Goal: Task Accomplishment & Management: Complete application form

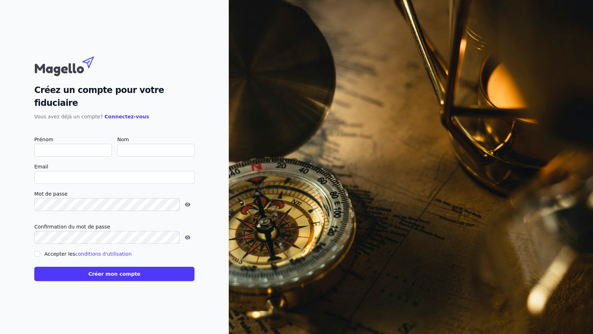
type input "[PERSON_NAME]"
type input "Ernould"
type input "[PERSON_NAME][EMAIL_ADDRESS][DOMAIN_NAME]"
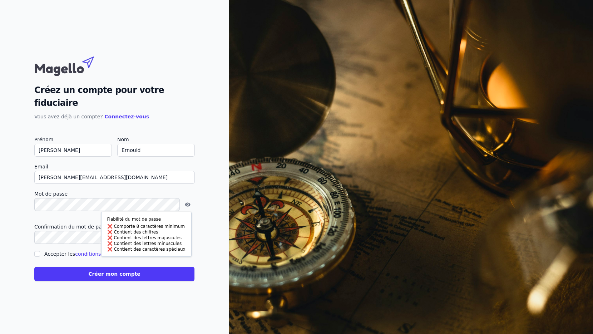
drag, startPoint x: 32, startPoint y: 215, endPoint x: 41, endPoint y: 208, distance: 11.2
click at [35, 213] on div "Créez un compte pour votre fiduciaire Vous avez déjà un compte? Connectez-vous …" at bounding box center [114, 167] width 229 height 334
click at [187, 237] on icon "button" at bounding box center [187, 237] width 1 height 1
click at [31, 247] on div "Créez un compte pour votre fiduciaire Vous avez déjà un compte? Connectez-vous …" at bounding box center [114, 167] width 229 height 334
click at [37, 251] on input "Accepter les conditions d'utilisation" at bounding box center [37, 254] width 6 height 6
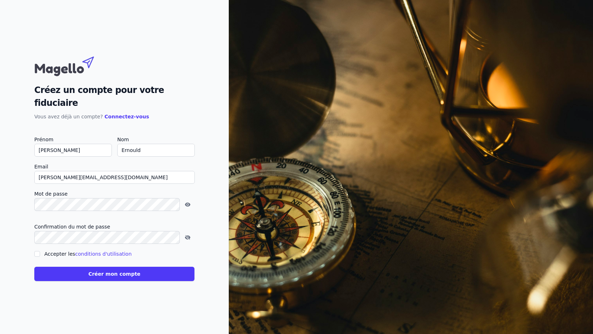
checkbox input "true"
click at [43, 267] on button "Créer mon compte" at bounding box center [114, 274] width 160 height 14
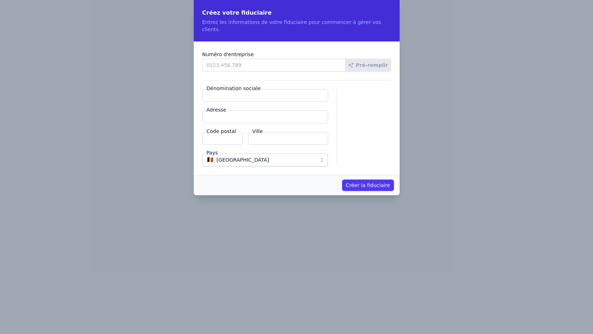
click at [242, 59] on input "Numéro d'entreprise" at bounding box center [273, 65] width 143 height 13
type input "0460.016.065"
click at [231, 89] on input "Dénomination sociale" at bounding box center [265, 95] width 126 height 13
drag, startPoint x: 368, startPoint y: 68, endPoint x: 368, endPoint y: 59, distance: 9.0
click at [369, 67] on div "Numéro d'entreprise 0460.016.065 Pré-remplir Dénomination sociale Adresse Code …" at bounding box center [297, 107] width 206 height 133
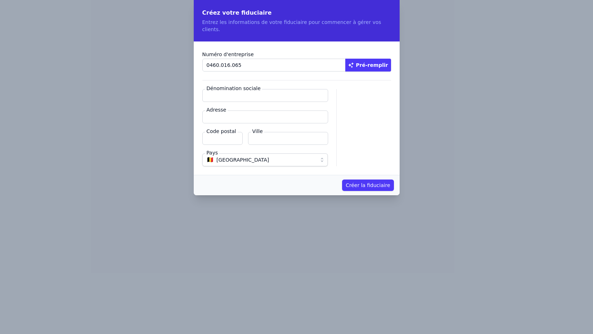
click at [368, 59] on button "Pré-remplir" at bounding box center [368, 65] width 46 height 13
type input "TECHNIQUE FISCALE ET COMPTABLE SRL"
type input "Rue Diane-de-Poitiers 2"
type input "5660"
type input "Couvin"
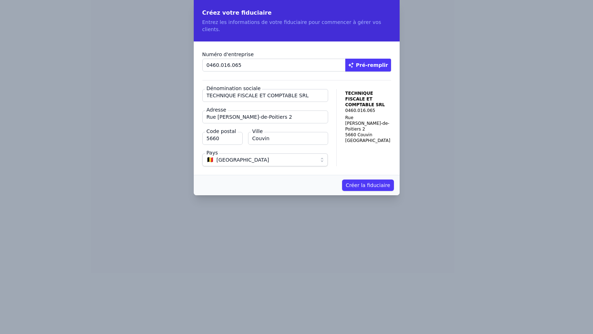
drag, startPoint x: 288, startPoint y: 89, endPoint x: -123, endPoint y: 90, distance: 410.2
click at [0, 0] on html "Créez votre fiduciaire Entrez les informations de votre fiduciaire pour commenc…" at bounding box center [296, 0] width 593 height 0
type input "FISCOTEC SRL"
click at [363, 179] on button "Créer la fiduciaire" at bounding box center [367, 184] width 51 height 11
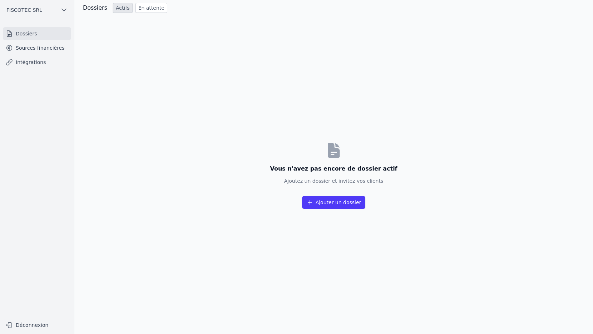
click at [327, 204] on button "Ajouter un dossier" at bounding box center [334, 202] width 64 height 13
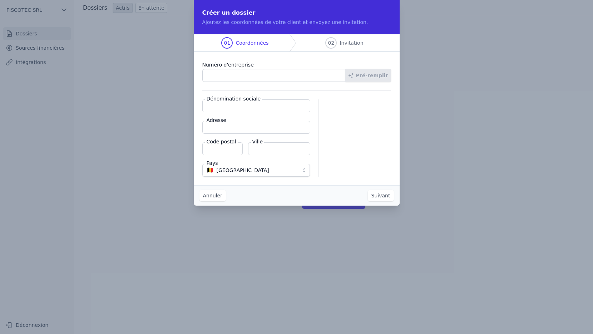
click at [257, 78] on input "Numéro d'entreprise" at bounding box center [273, 75] width 143 height 13
type input "0460.016.065"
click at [368, 76] on button "Pré-remplir" at bounding box center [368, 75] width 46 height 13
type input "TECHNIQUE FISCALE ET COMPTABLE SRL"
type input "Rue Diane-de-Poitiers 2"
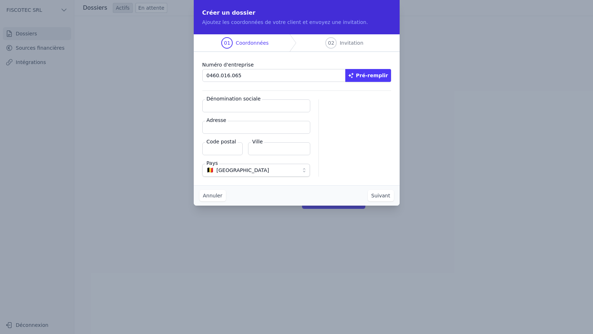
type input "5660"
type input "Couvin"
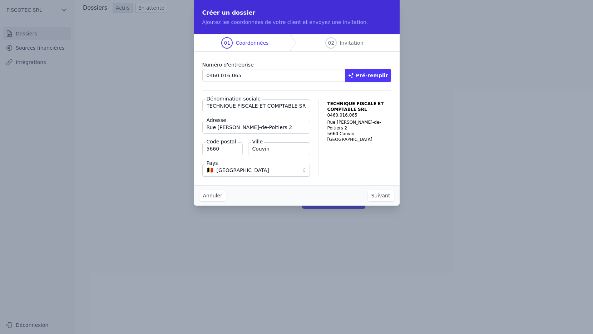
drag, startPoint x: 288, startPoint y: 104, endPoint x: -144, endPoint y: 127, distance: 432.6
click at [0, 127] on html "Créer un dossier Ajoutez les coordonnées de votre client et envoyez une invitat…" at bounding box center [296, 167] width 593 height 334
type input "FISCOTEC SRL"
click at [380, 193] on button "Suivant" at bounding box center [381, 195] width 26 height 11
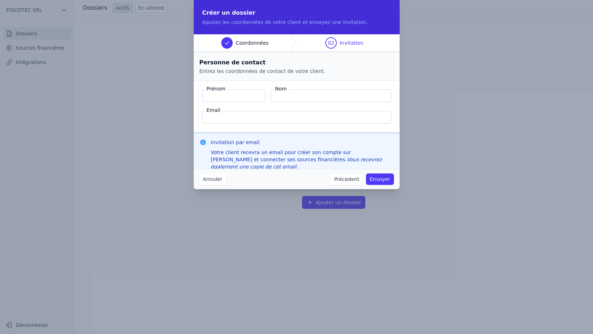
click at [221, 96] on input "Prénom" at bounding box center [233, 95] width 63 height 13
type input "Marvin"
type input "Ernould"
type input "[PERSON_NAME][EMAIL_ADDRESS][DOMAIN_NAME]"
click at [378, 179] on button "Envoyer" at bounding box center [380, 178] width 28 height 11
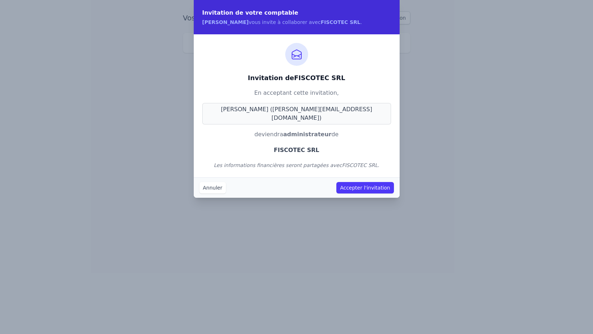
click at [328, 182] on button "Accepter l'invitation" at bounding box center [364, 187] width 57 height 11
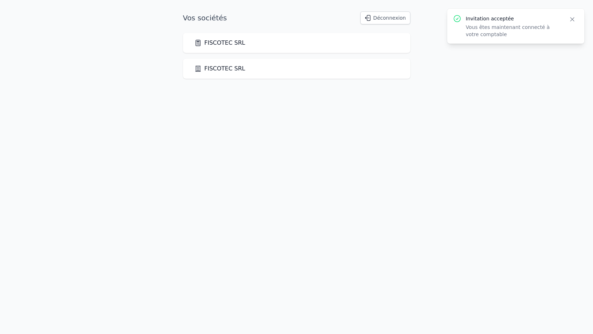
click at [222, 69] on link "FISCOTEC SRL" at bounding box center [219, 68] width 51 height 9
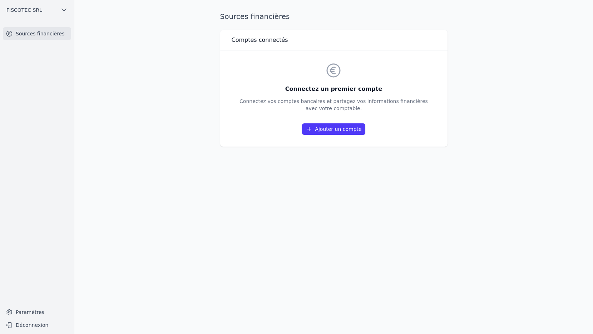
click at [311, 128] on icon at bounding box center [309, 129] width 4 height 4
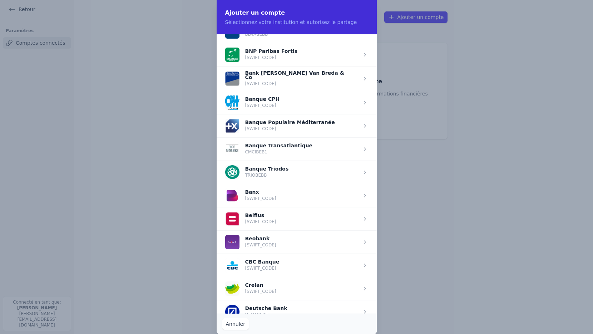
scroll to position [179, 0]
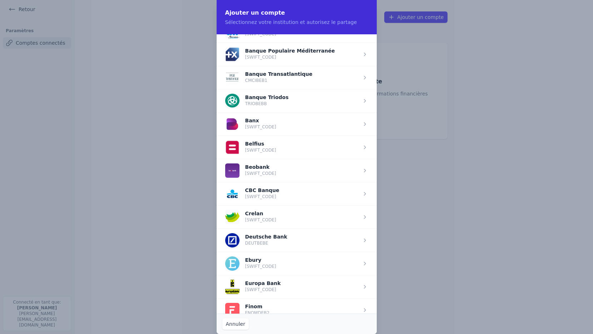
click at [261, 215] on span "button" at bounding box center [297, 216] width 160 height 23
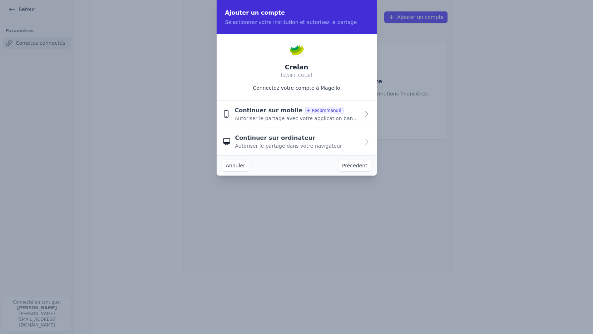
scroll to position [0, 0]
click at [262, 117] on span "Autoriser le partage avec votre application bancaire" at bounding box center [296, 118] width 125 height 7
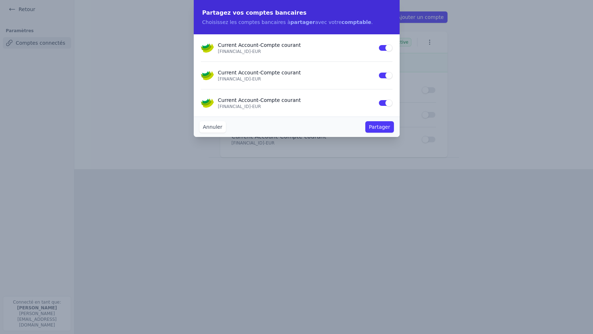
click at [328, 46] on button "Use setting" at bounding box center [385, 47] width 14 height 7
click at [328, 129] on button "Partager" at bounding box center [379, 126] width 28 height 11
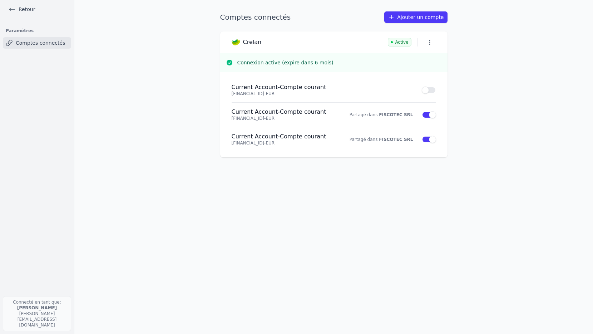
click at [11, 11] on icon at bounding box center [12, 9] width 7 height 7
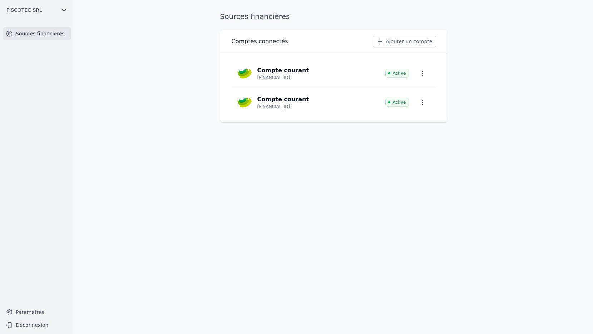
click at [63, 11] on icon "button" at bounding box center [63, 9] width 7 height 7
click at [49, 27] on span "FISCOTEC SRL" at bounding box center [53, 25] width 36 height 7
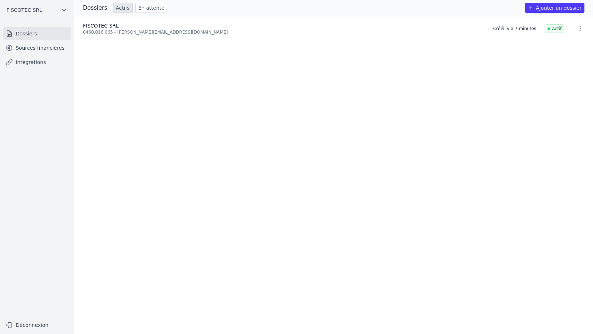
click at [44, 47] on link "Sources financières" at bounding box center [37, 47] width 68 height 13
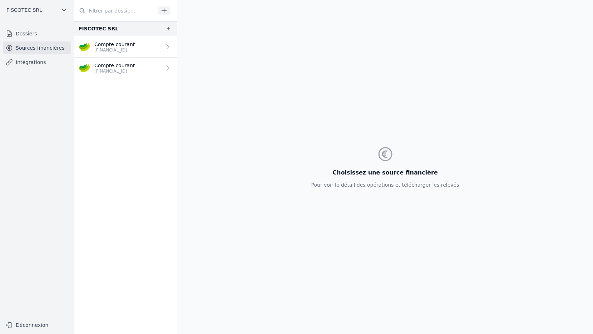
click at [128, 49] on p "[FINANCIAL_ID]" at bounding box center [114, 50] width 40 height 6
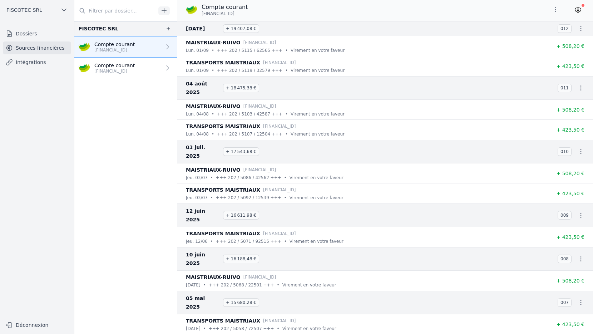
click at [328, 28] on icon "button" at bounding box center [580, 28] width 7 height 7
click at [328, 42] on link "Télécharger les CODA" at bounding box center [556, 41] width 65 height 13
click at [101, 67] on p "Compte courant" at bounding box center [114, 65] width 40 height 7
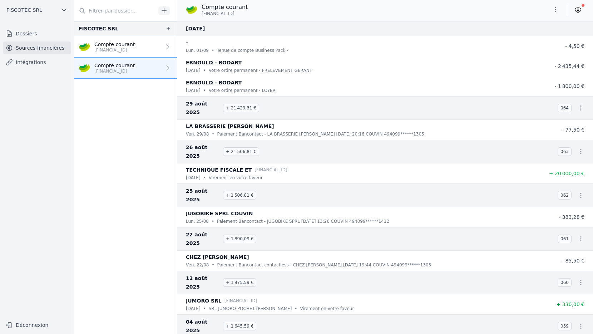
click at [328, 105] on icon "button" at bounding box center [580, 107] width 1 height 5
click at [328, 119] on link "Télécharger les CODA" at bounding box center [556, 116] width 65 height 13
drag, startPoint x: 564, startPoint y: 120, endPoint x: 579, endPoint y: 119, distance: 14.7
click at [328, 127] on span "- 77,50 €" at bounding box center [573, 130] width 23 height 6
click at [44, 61] on link "Intégrations" at bounding box center [37, 62] width 68 height 13
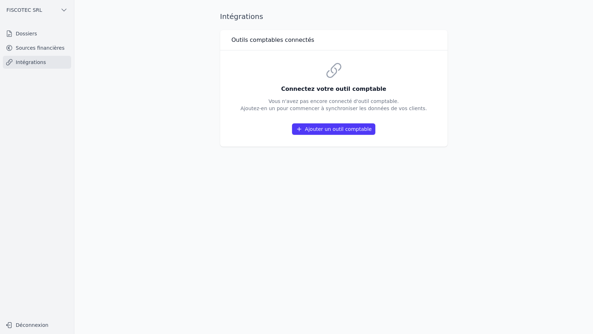
click at [328, 129] on button "Ajouter un outil comptable" at bounding box center [333, 128] width 83 height 11
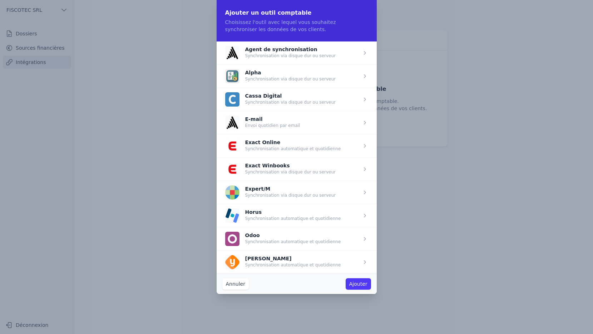
click at [274, 169] on span "button" at bounding box center [297, 168] width 160 height 23
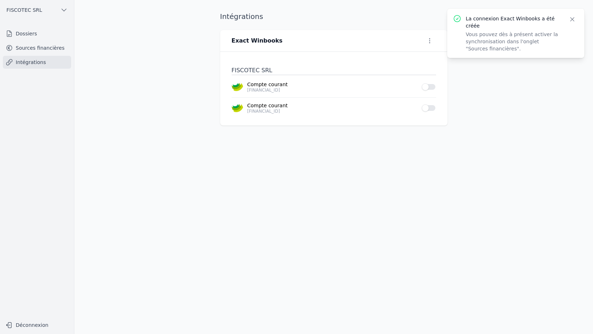
click at [328, 108] on button "Use setting" at bounding box center [429, 107] width 14 height 7
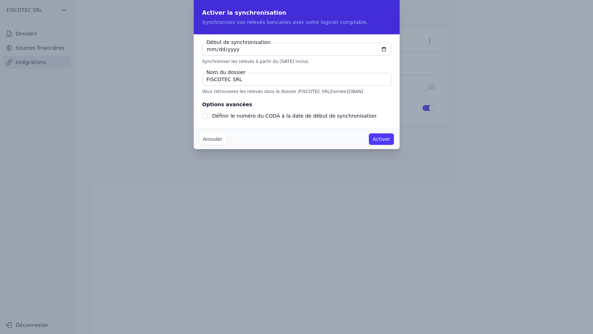
click at [244, 82] on input "FISCOTEC SRL" at bounding box center [296, 79] width 189 height 13
drag, startPoint x: 234, startPoint y: 93, endPoint x: 297, endPoint y: 93, distance: 63.6
click at [297, 93] on p "Vous retrouverez les relevés dans le dossier /FISCOTEC SRL/[année]/[IBAN]" at bounding box center [296, 92] width 189 height 6
drag, startPoint x: 297, startPoint y: 93, endPoint x: 272, endPoint y: 101, distance: 26.1
click at [272, 101] on fieldset "Options avancées Définir le numéro du CODA à la date de début de synchronisation" at bounding box center [296, 110] width 189 height 20
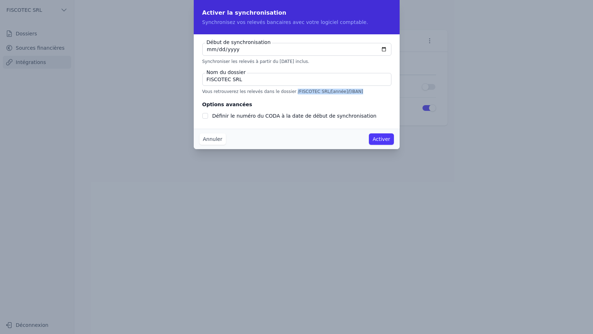
drag, startPoint x: 285, startPoint y: 91, endPoint x: 342, endPoint y: 91, distance: 57.5
click at [328, 91] on p "Vous retrouverez les relevés dans le dossier /FISCOTEC SRL/[année]/[IBAN]" at bounding box center [296, 92] width 189 height 6
click at [212, 137] on button "Annuler" at bounding box center [212, 138] width 26 height 11
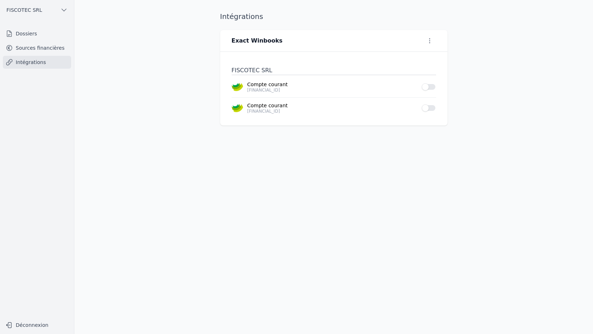
click at [27, 53] on link "Sources financières" at bounding box center [37, 47] width 68 height 13
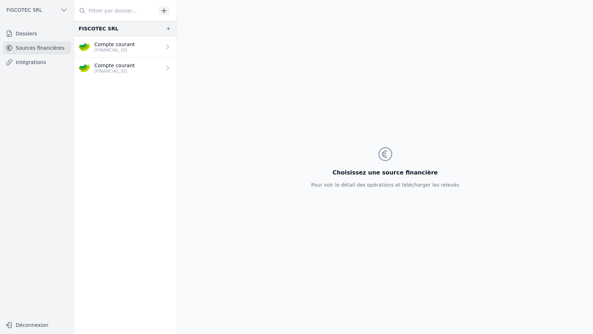
click at [31, 31] on link "Dossiers" at bounding box center [37, 33] width 68 height 13
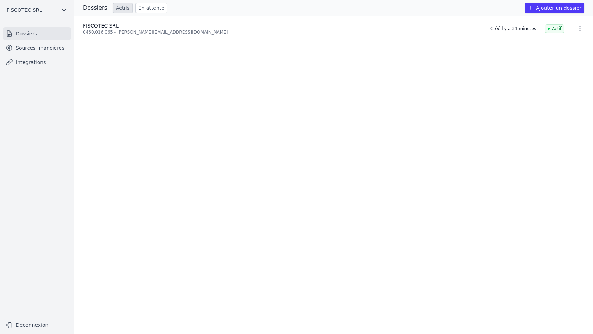
click at [35, 48] on link "Sources financières" at bounding box center [37, 47] width 68 height 13
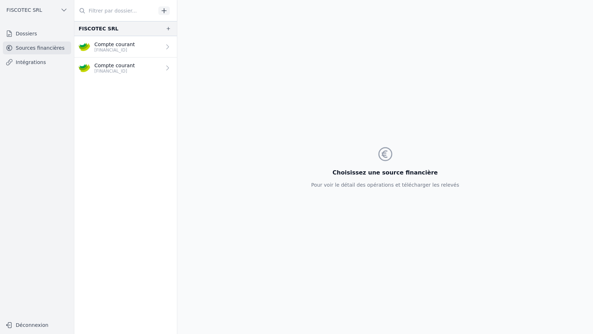
click at [38, 63] on link "Intégrations" at bounding box center [37, 62] width 68 height 13
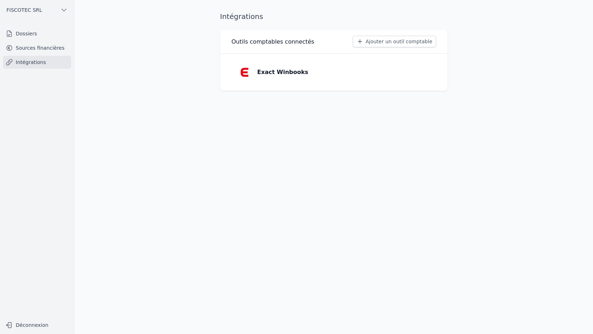
click at [43, 49] on link "Sources financières" at bounding box center [37, 47] width 68 height 13
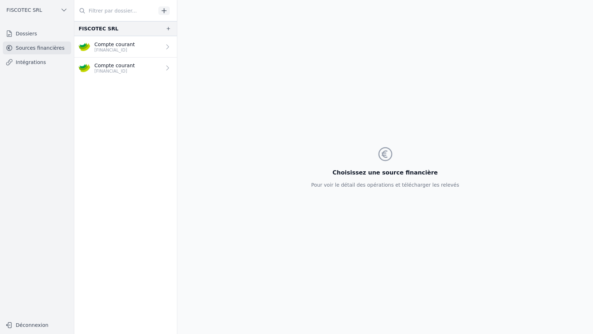
click at [41, 35] on link "Dossiers" at bounding box center [37, 33] width 68 height 13
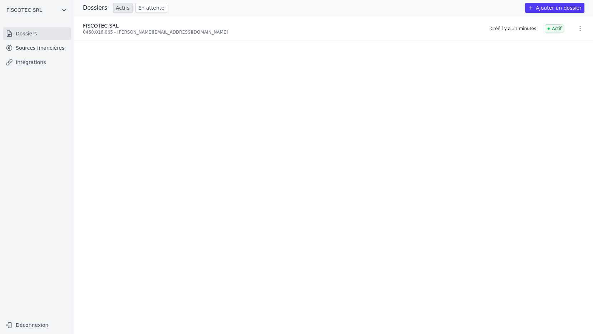
click at [39, 43] on link "Sources financières" at bounding box center [37, 47] width 68 height 13
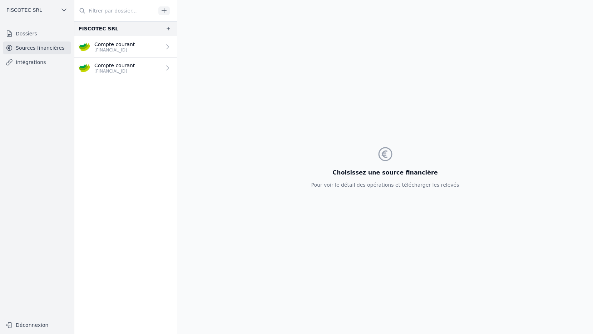
click at [36, 58] on link "Intégrations" at bounding box center [37, 62] width 68 height 13
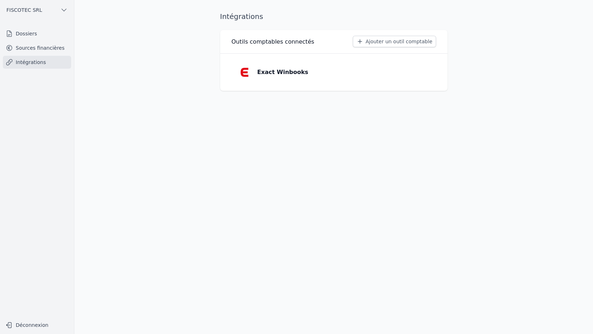
click at [40, 34] on link "Dossiers" at bounding box center [37, 33] width 68 height 13
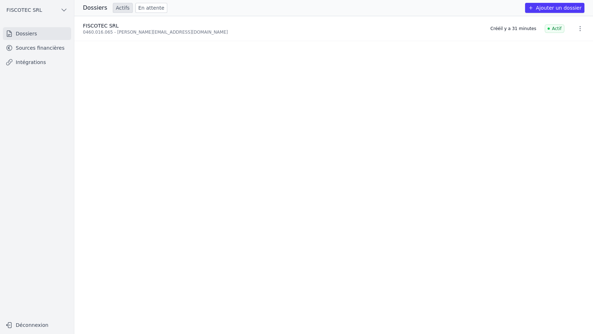
click at [39, 51] on link "Sources financières" at bounding box center [37, 47] width 68 height 13
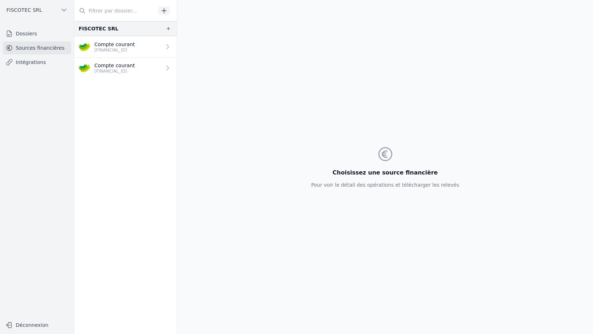
click at [38, 59] on link "Intégrations" at bounding box center [37, 62] width 68 height 13
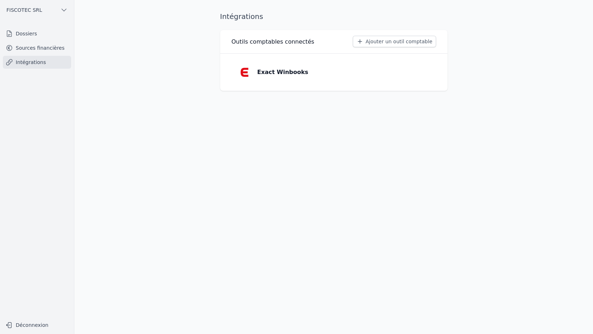
click at [39, 10] on button "FISCOTEC SRL" at bounding box center [37, 9] width 68 height 11
click at [52, 24] on span "FISCOTEC SRL" at bounding box center [53, 25] width 36 height 7
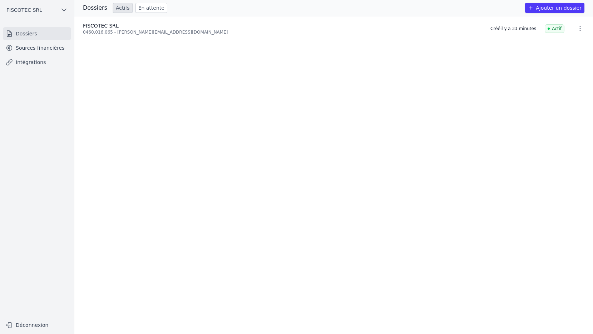
click at [48, 10] on button "FISCOTEC SRL" at bounding box center [37, 9] width 68 height 11
click at [47, 39] on span "FISCOTEC SRL" at bounding box center [53, 40] width 36 height 7
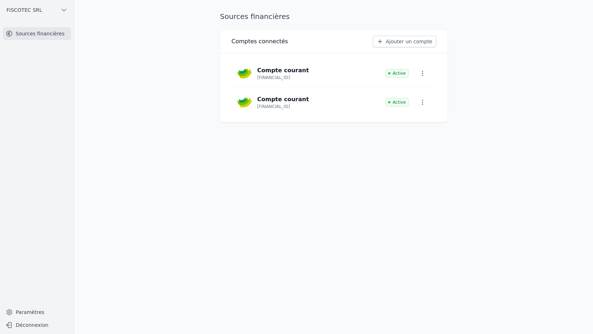
click at [328, 73] on icon "button" at bounding box center [422, 73] width 7 height 7
click at [328, 105] on button "Supprimer" at bounding box center [411, 104] width 47 height 14
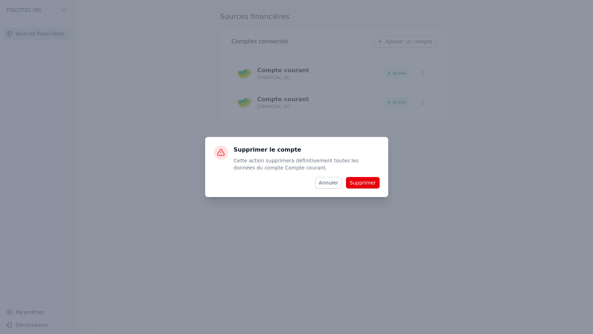
click at [328, 183] on button "Supprimer" at bounding box center [362, 182] width 33 height 11
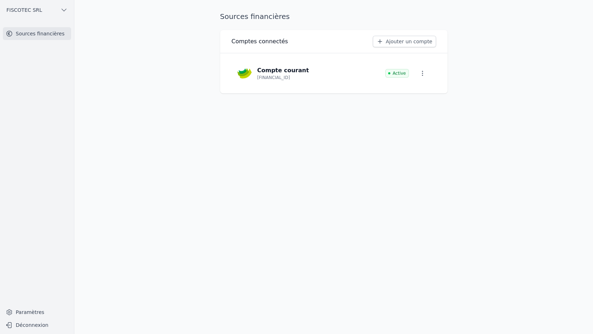
click at [328, 79] on button "button" at bounding box center [423, 73] width 16 height 13
click at [328, 109] on button "Supprimer" at bounding box center [411, 104] width 47 height 14
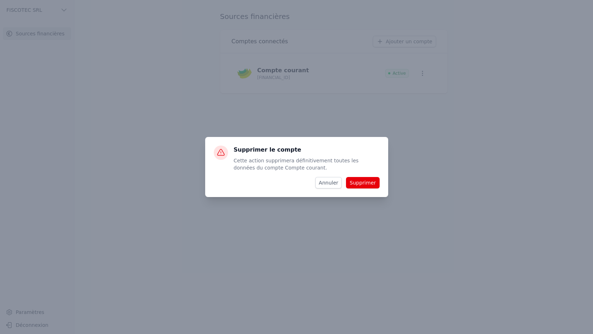
click at [328, 182] on button "Supprimer" at bounding box center [362, 182] width 33 height 11
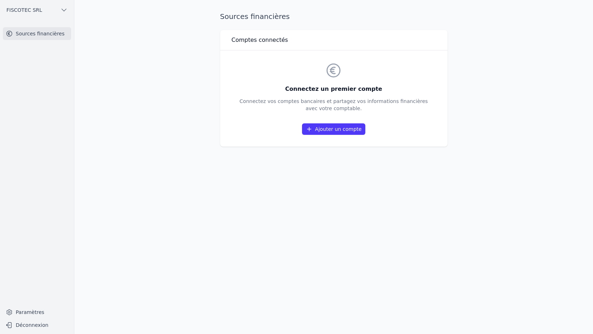
click at [328, 74] on div "Connectez un premier compte Connectez vos comptes bancaires et partagez vos inf…" at bounding box center [334, 98] width 204 height 85
click at [66, 10] on icon "button" at bounding box center [63, 9] width 7 height 7
click at [51, 23] on span "FISCOTEC SRL" at bounding box center [53, 25] width 36 height 7
